Goal: Transaction & Acquisition: Purchase product/service

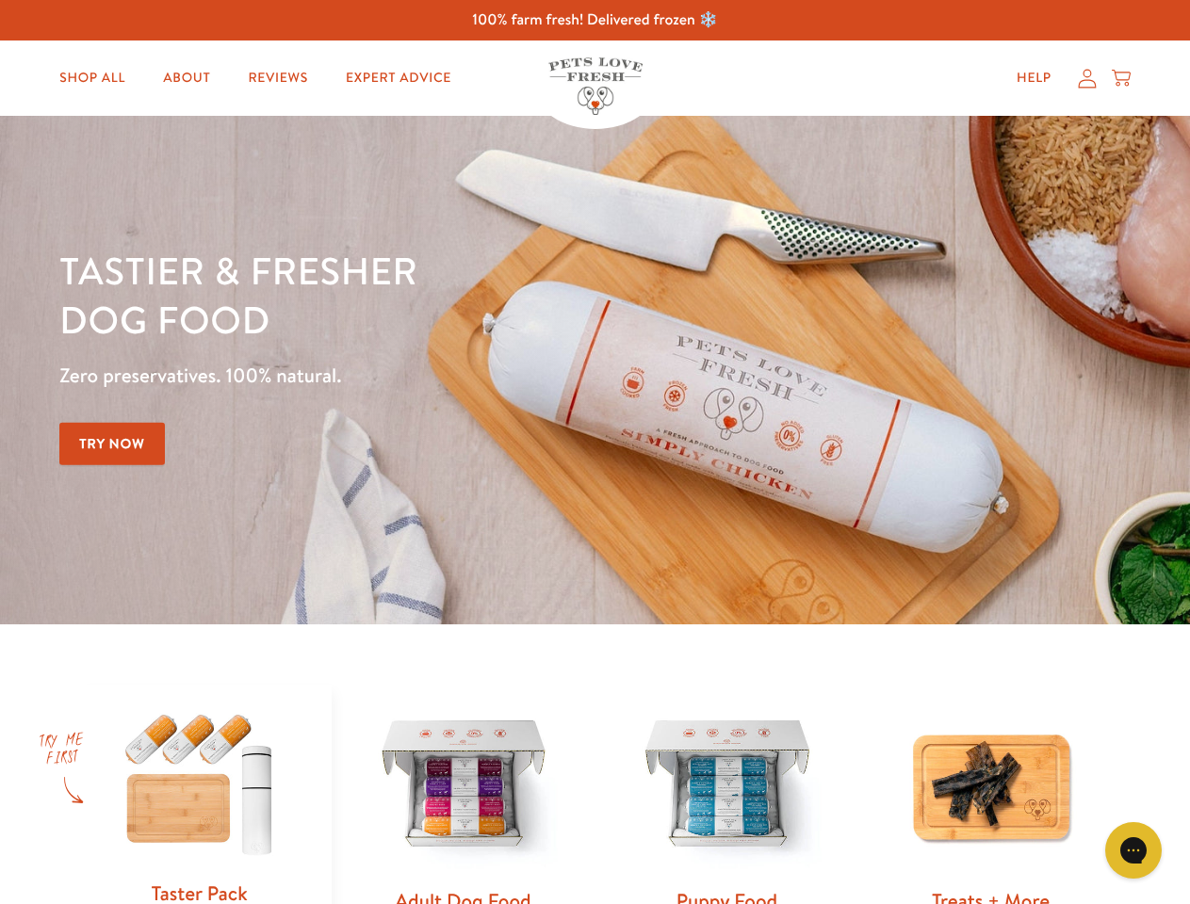
click at [594, 452] on div "Tastier & fresher dog food Zero preservatives. 100% natural. Try Now" at bounding box center [416, 370] width 714 height 249
click at [1133, 850] on icon "Gorgias live chat" at bounding box center [1133, 850] width 18 height 18
